Goal: Transaction & Acquisition: Purchase product/service

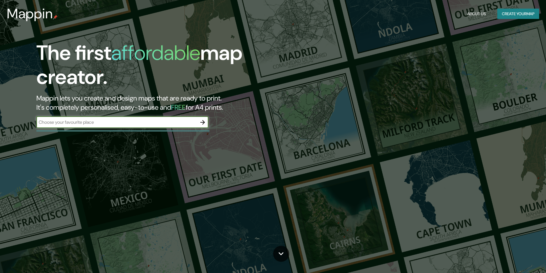
click at [150, 127] on div "​" at bounding box center [122, 122] width 172 height 11
type input "parque union panomericana lima [GEOGRAPHIC_DATA]"
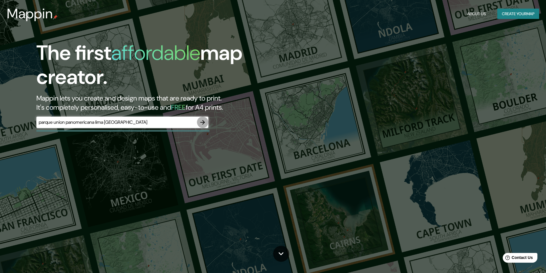
click at [202, 124] on icon "button" at bounding box center [202, 122] width 7 height 7
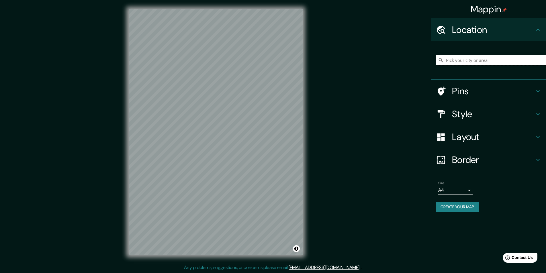
click at [478, 57] on input "Pick your city or area" at bounding box center [491, 60] width 110 height 10
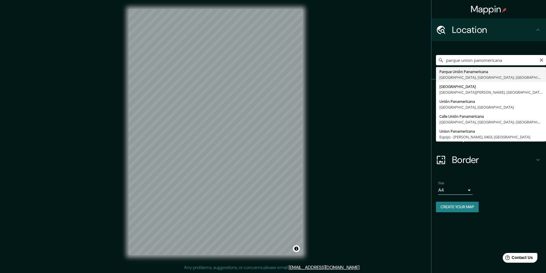
type input "[GEOGRAPHIC_DATA], [GEOGRAPHIC_DATA], [GEOGRAPHIC_DATA], [GEOGRAPHIC_DATA]"
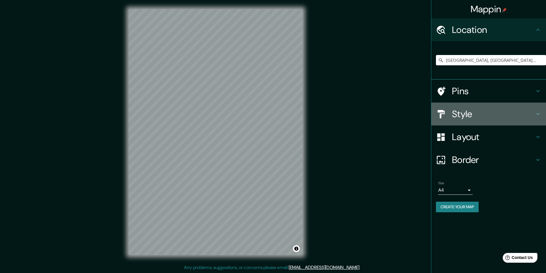
click at [511, 112] on h4 "Style" at bounding box center [493, 113] width 83 height 11
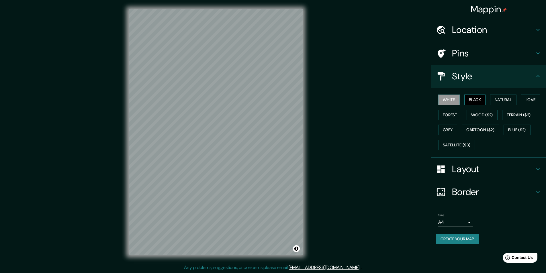
click at [477, 102] on button "Black" at bounding box center [474, 100] width 21 height 11
click at [501, 98] on button "Natural" at bounding box center [503, 100] width 26 height 11
click at [442, 237] on button "Create your map" at bounding box center [457, 239] width 43 height 11
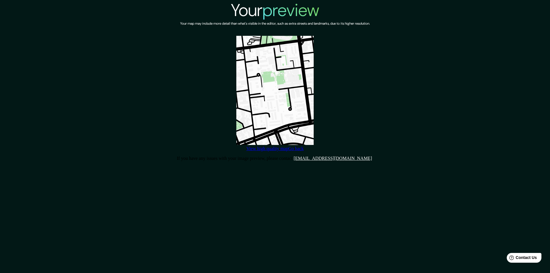
click at [288, 146] on link "View high quality map" at bounding box center [267, 148] width 42 height 5
